Goal: Information Seeking & Learning: Learn about a topic

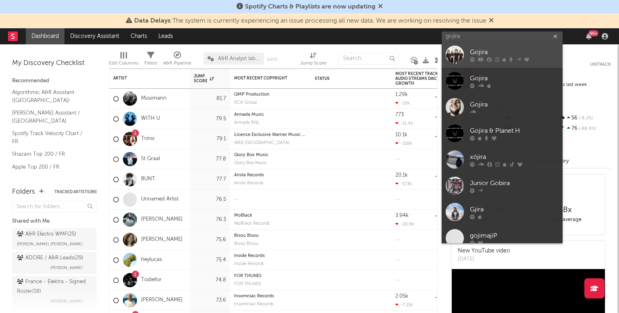
type input "gojira"
click at [458, 52] on div at bounding box center [455, 55] width 18 height 18
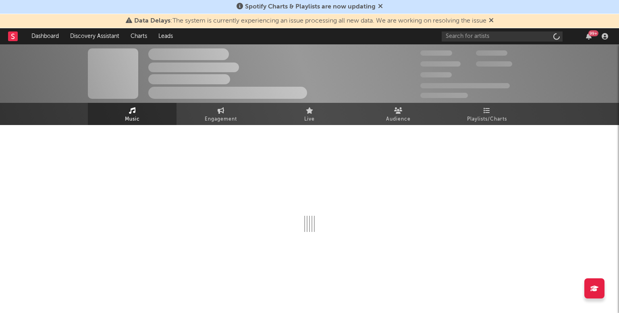
click at [493, 20] on icon at bounding box center [491, 20] width 5 height 6
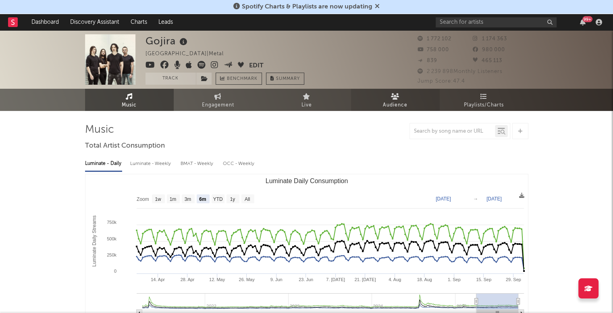
click at [402, 107] on span "Audience" at bounding box center [395, 105] width 25 height 10
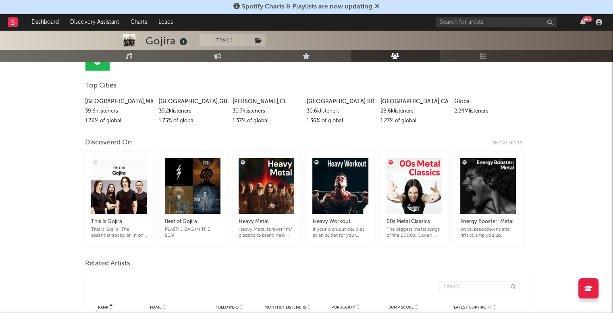
scroll to position [94, 0]
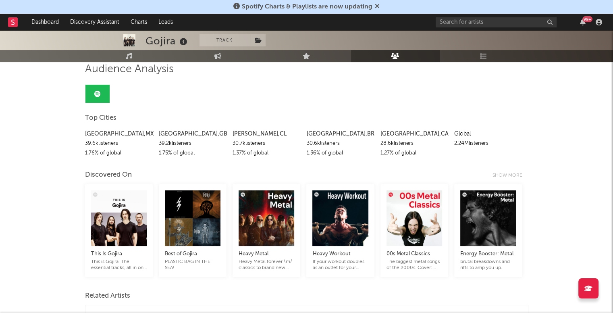
scroll to position [0, 0]
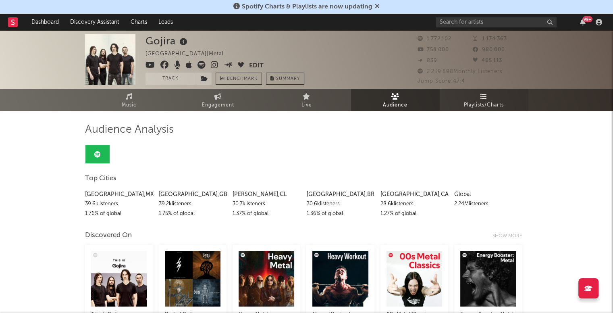
click at [471, 97] on link "Playlists/Charts" at bounding box center [484, 100] width 89 height 22
